Goal: Task Accomplishment & Management: Complete application form

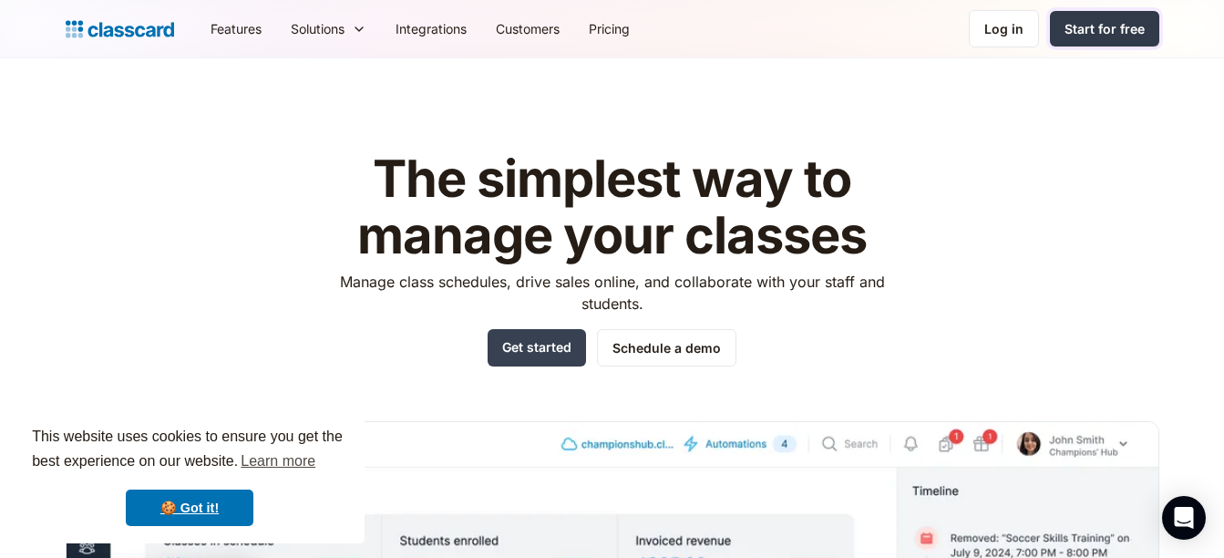
click at [1095, 22] on div "Start for free" at bounding box center [1105, 28] width 80 height 19
click at [437, 189] on h1 "The simplest way to manage your classes" at bounding box center [612, 207] width 579 height 112
click at [1135, 12] on link "Start for free" at bounding box center [1104, 29] width 109 height 36
